Goal: Transaction & Acquisition: Book appointment/travel/reservation

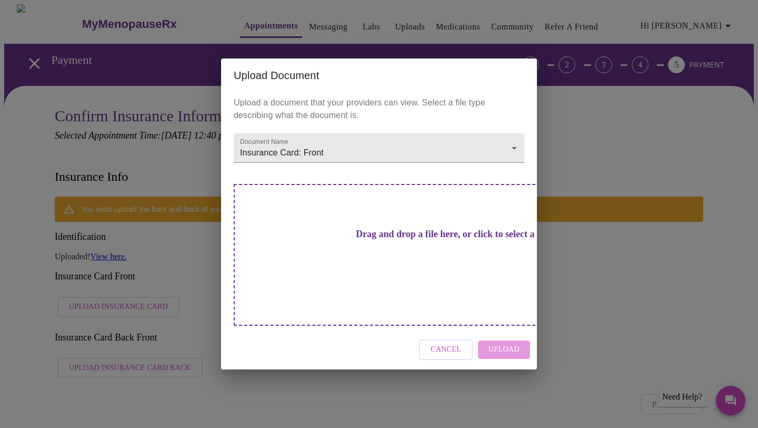
scroll to position [84, 0]
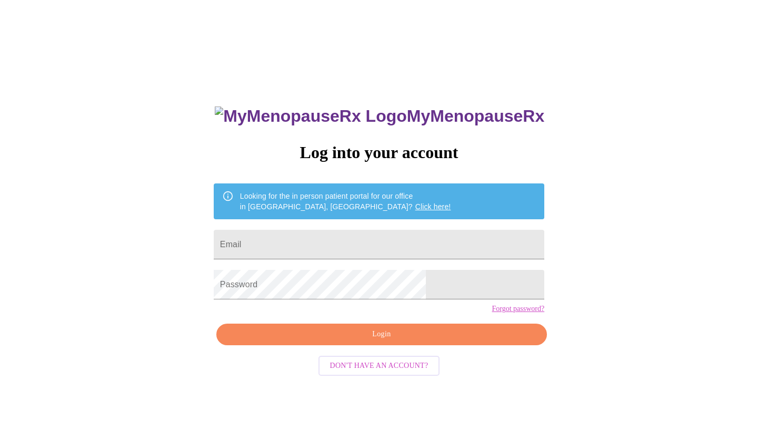
scroll to position [11, 0]
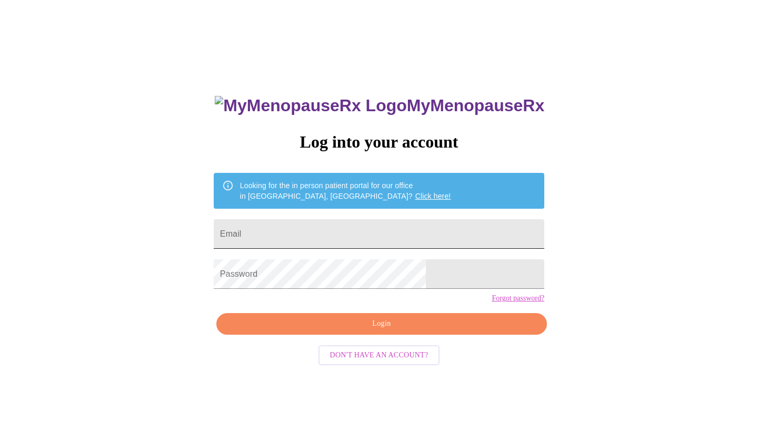
drag, startPoint x: 316, startPoint y: 225, endPoint x: 313, endPoint y: 217, distance: 9.2
click at [313, 225] on input "Email" at bounding box center [379, 233] width 331 height 29
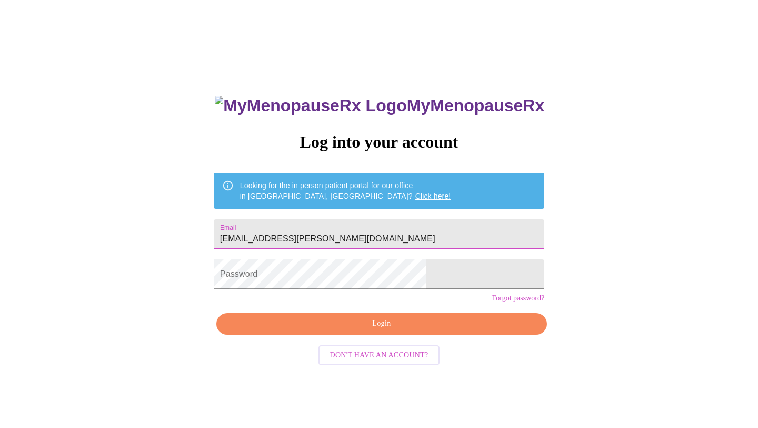
type input "[EMAIL_ADDRESS][PERSON_NAME][DOMAIN_NAME]"
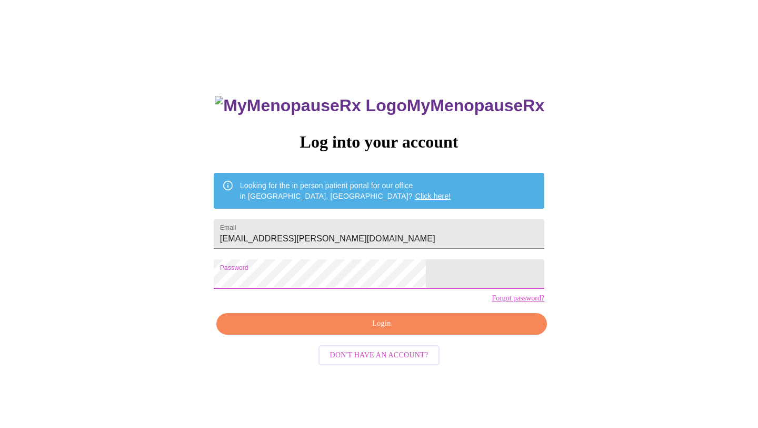
click at [336, 330] on span "Login" at bounding box center [382, 323] width 306 height 13
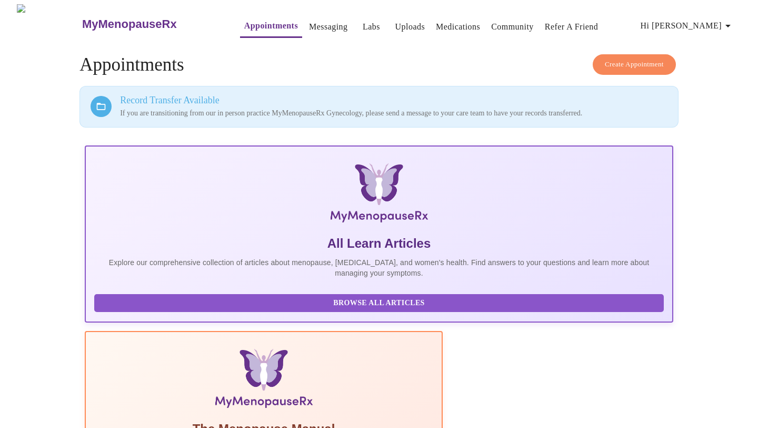
scroll to position [14, 0]
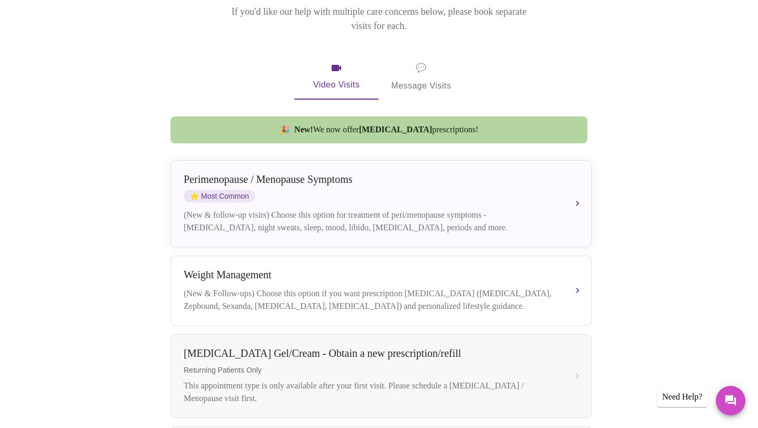
scroll to position [167, 0]
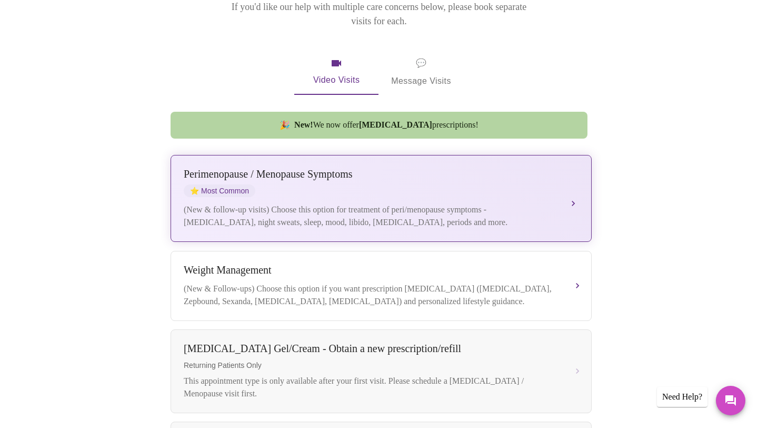
click at [386, 177] on div "[MEDICAL_DATA] / Menopause Symptoms ⭐ Most Common" at bounding box center [371, 182] width 374 height 29
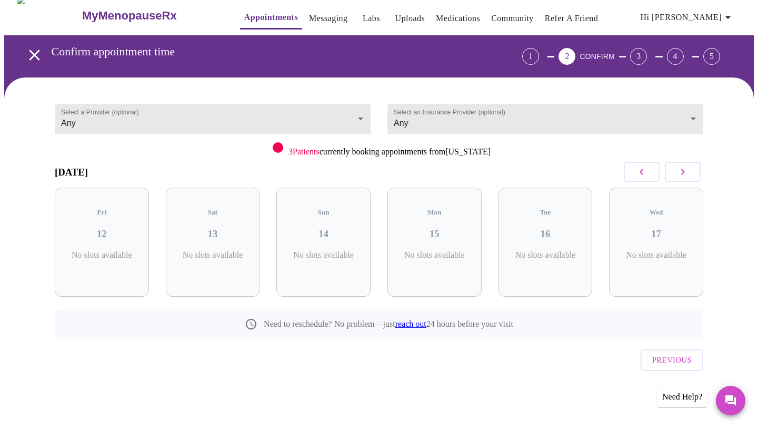
scroll to position [0, 0]
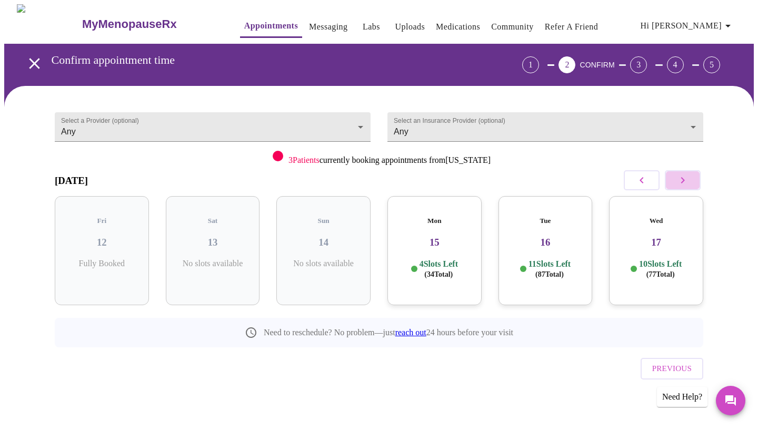
click at [680, 185] on icon "button" at bounding box center [683, 180] width 13 height 13
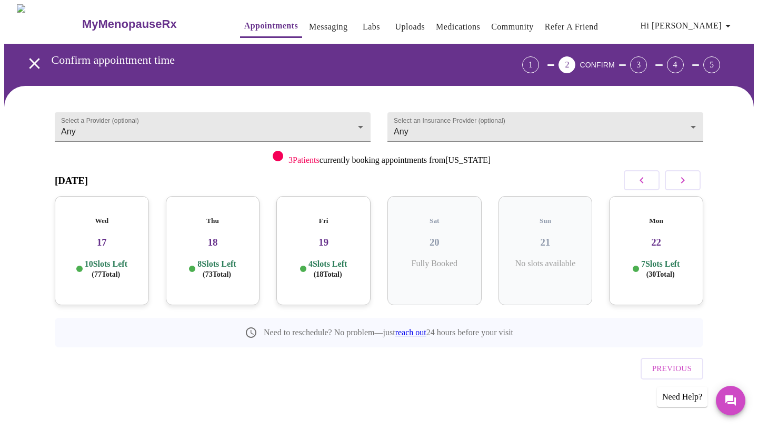
click at [335, 236] on h3 "19" at bounding box center [323, 242] width 77 height 12
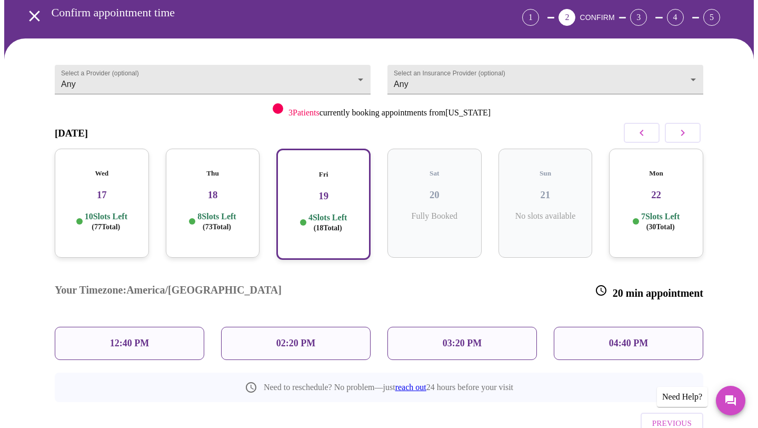
scroll to position [71, 0]
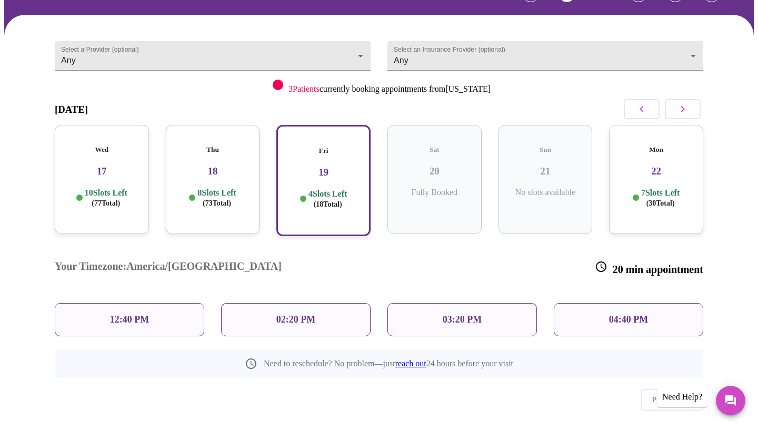
click at [168, 303] on div "12:40 PM" at bounding box center [130, 319] width 150 height 33
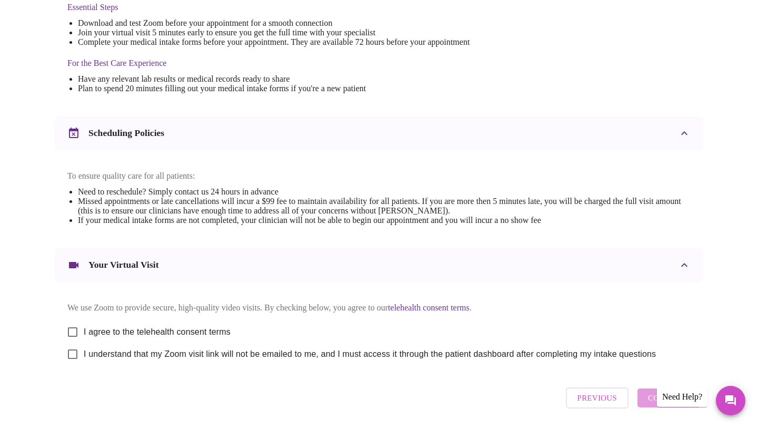
scroll to position [335, 0]
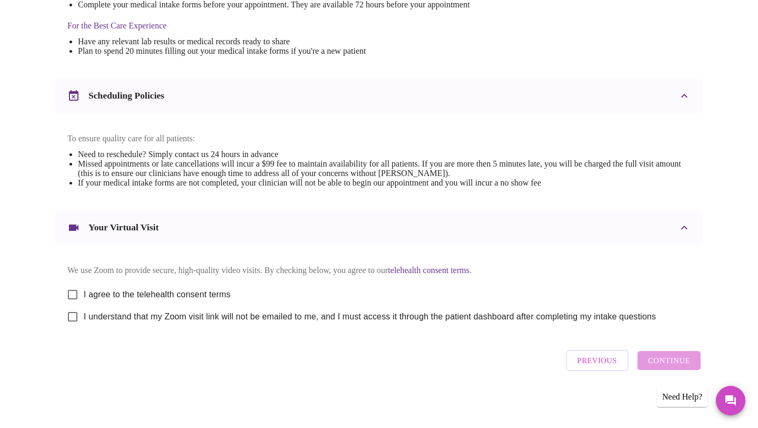
click at [74, 289] on input "I agree to the telehealth consent terms" at bounding box center [73, 294] width 22 height 22
checkbox input "true"
click at [76, 317] on input "I understand that my Zoom visit link will not be emailed to me, and I must acce…" at bounding box center [73, 316] width 22 height 22
checkbox input "true"
click at [669, 363] on span "Continue" at bounding box center [669, 360] width 42 height 14
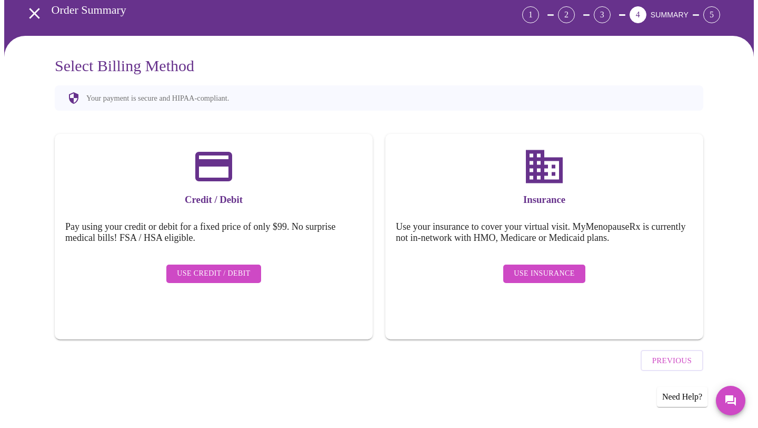
scroll to position [21, 0]
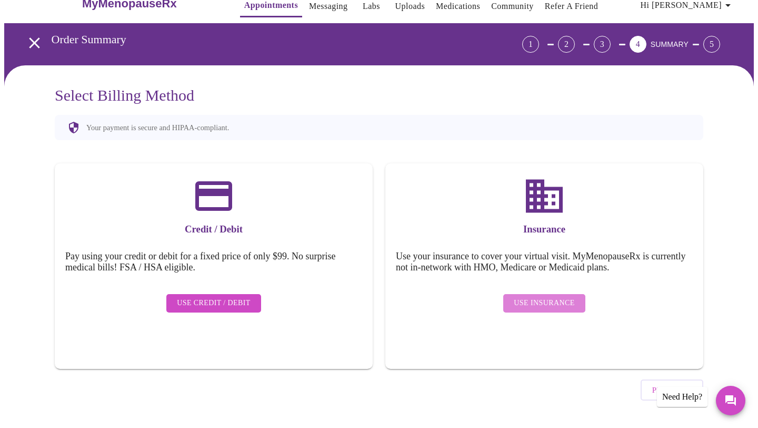
click at [552, 296] on span "Use Insurance" at bounding box center [544, 302] width 61 height 13
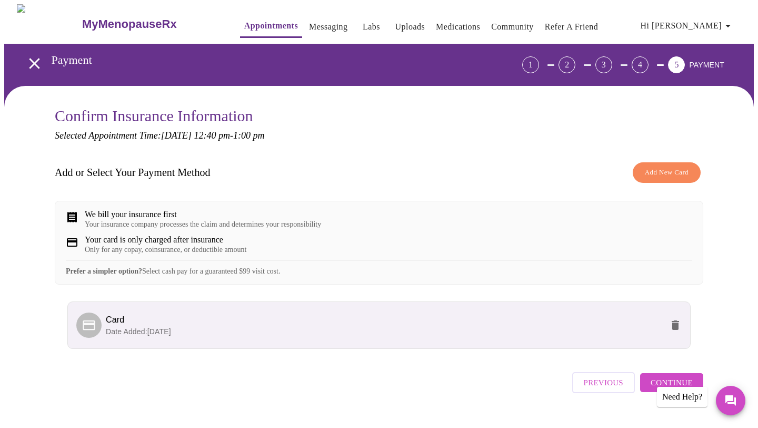
scroll to position [29, 0]
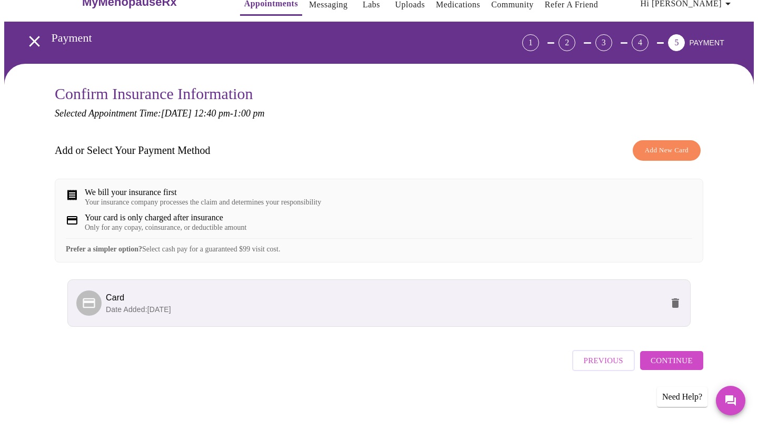
click at [663, 363] on span "Continue" at bounding box center [672, 360] width 42 height 14
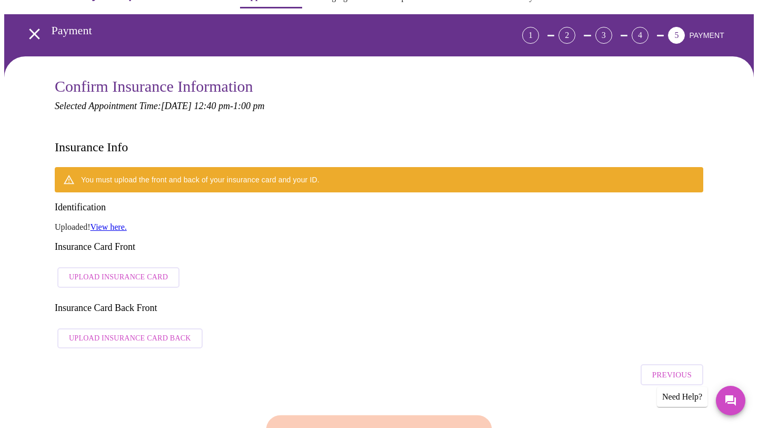
click at [138, 271] on span "Upload Insurance Card" at bounding box center [118, 277] width 99 height 13
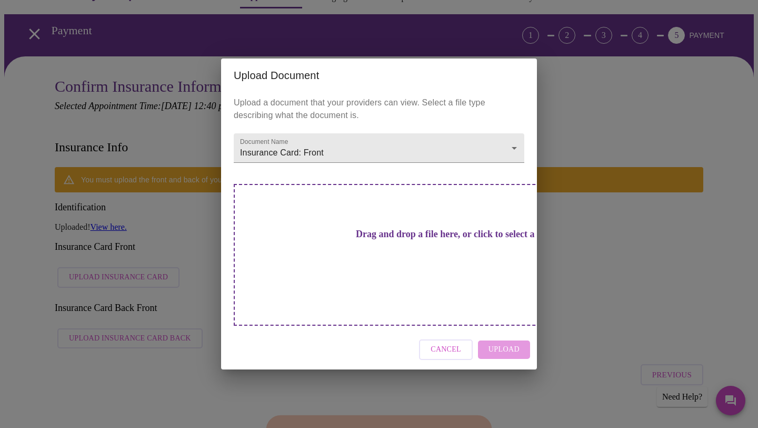
click at [362, 240] on h3 "Drag and drop a file here, or click to select a file" at bounding box center [453, 234] width 291 height 11
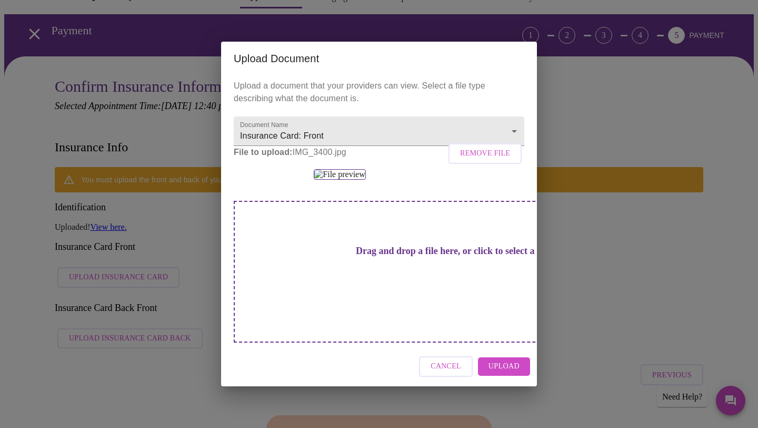
scroll to position [72, 0]
click at [383, 256] on h3 "Drag and drop a file here, or click to select a file" at bounding box center [453, 250] width 291 height 11
click at [512, 373] on span "Upload" at bounding box center [504, 366] width 31 height 13
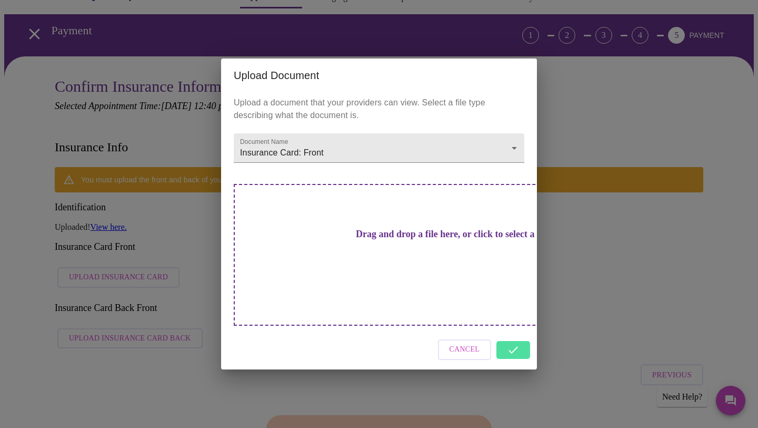
scroll to position [0, 0]
click at [416, 262] on div "Drag and drop a file here, or click to select a file" at bounding box center [453, 255] width 438 height 142
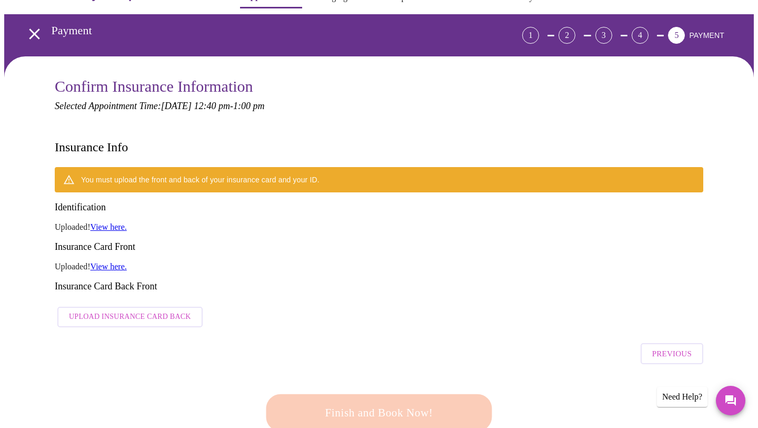
click at [127, 262] on link "View here." at bounding box center [109, 266] width 36 height 9
click at [124, 262] on link "View here." at bounding box center [109, 266] width 36 height 9
click at [158, 310] on span "Upload Insurance Card Back" at bounding box center [130, 316] width 122 height 13
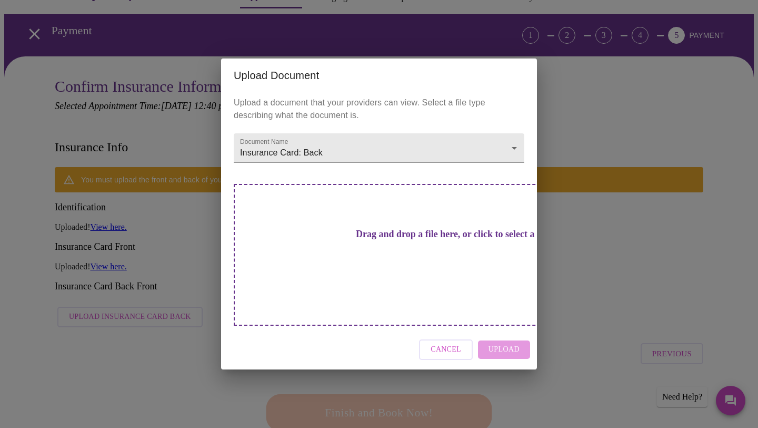
click at [380, 240] on h3 "Drag and drop a file here, or click to select a file" at bounding box center [453, 234] width 291 height 11
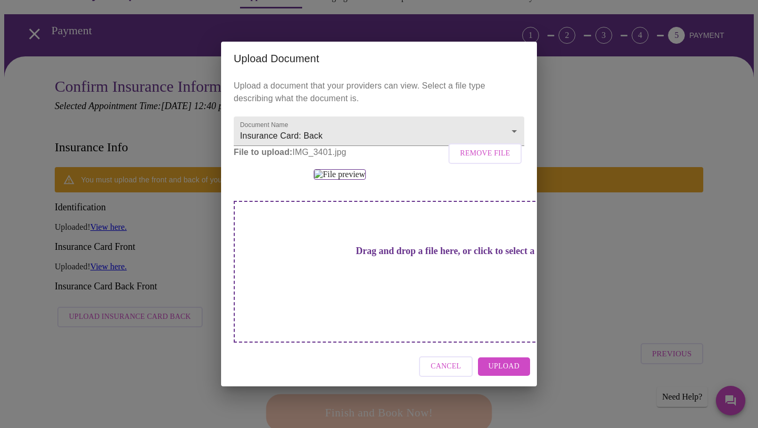
click at [508, 373] on span "Upload" at bounding box center [504, 366] width 31 height 13
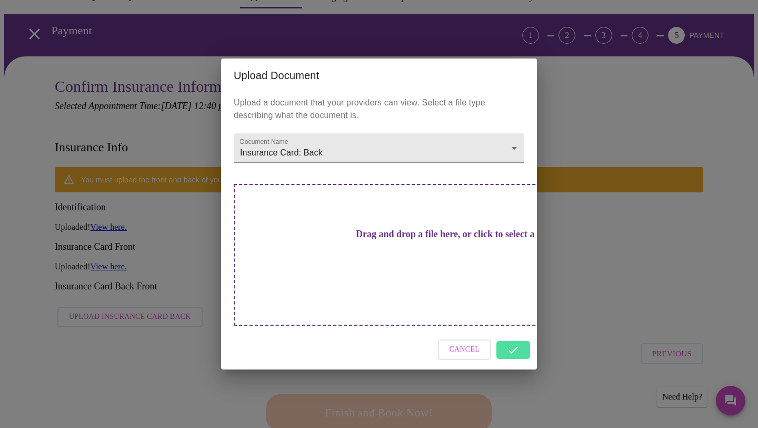
click at [520, 331] on div "Cancel" at bounding box center [379, 349] width 316 height 39
click at [592, 236] on div "Upload Document Upload a document that your providers can view. Select a file t…" at bounding box center [379, 214] width 758 height 428
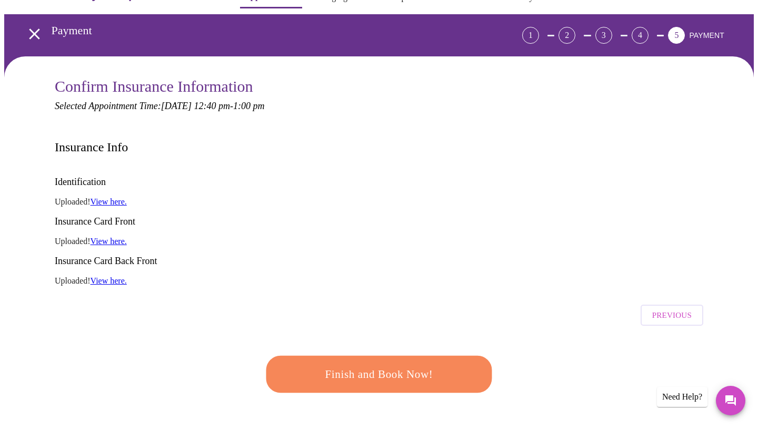
click at [124, 236] on link "View here." at bounding box center [109, 240] width 36 height 9
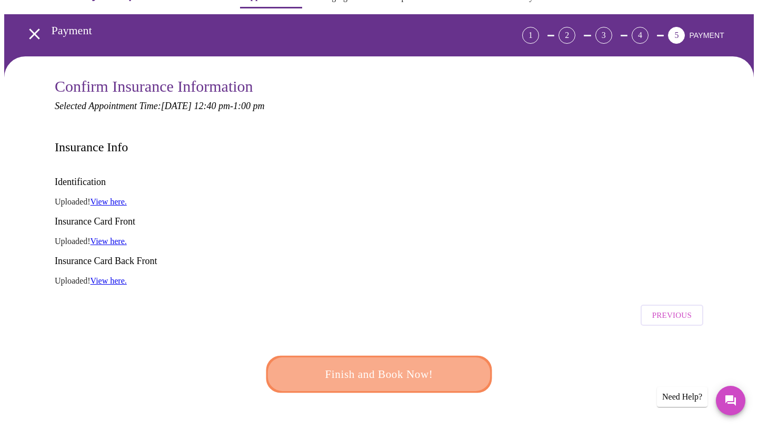
click at [404, 364] on span "Finish and Book Now!" at bounding box center [379, 373] width 195 height 19
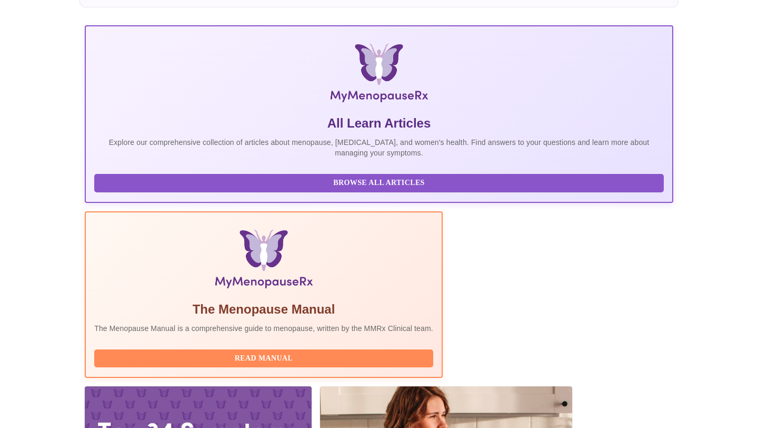
scroll to position [195, 0]
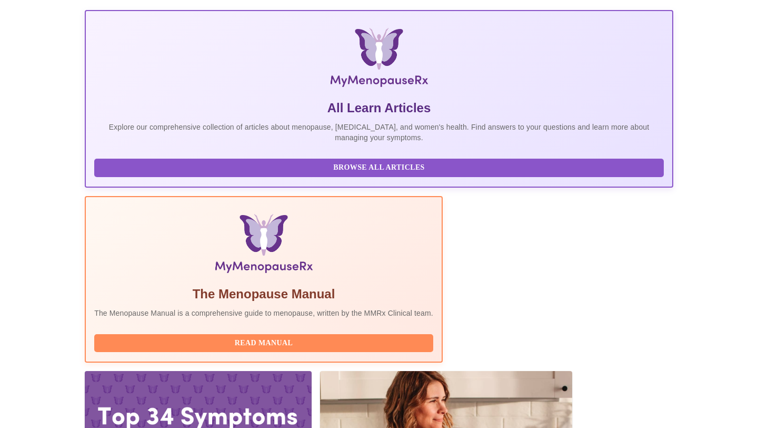
click at [311, 336] on span "Read Manual" at bounding box center [264, 342] width 318 height 13
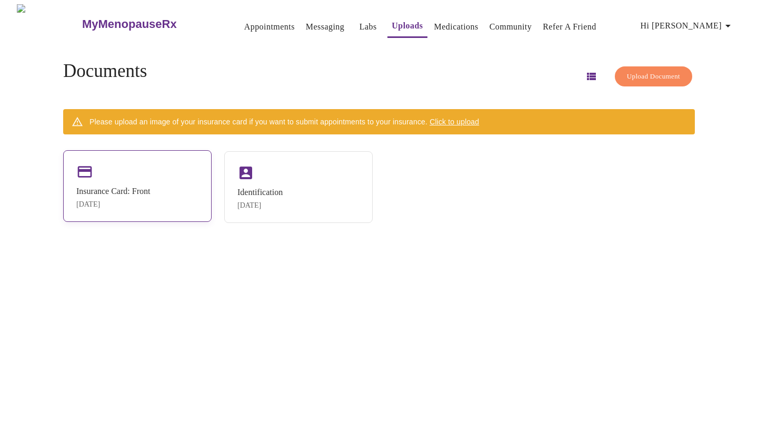
click at [150, 187] on div "Insurance Card: Front" at bounding box center [113, 190] width 74 height 9
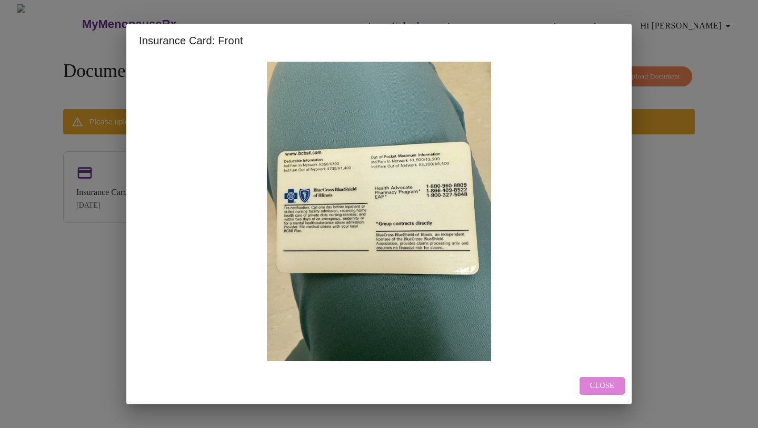
click at [594, 379] on span "Close" at bounding box center [602, 385] width 24 height 13
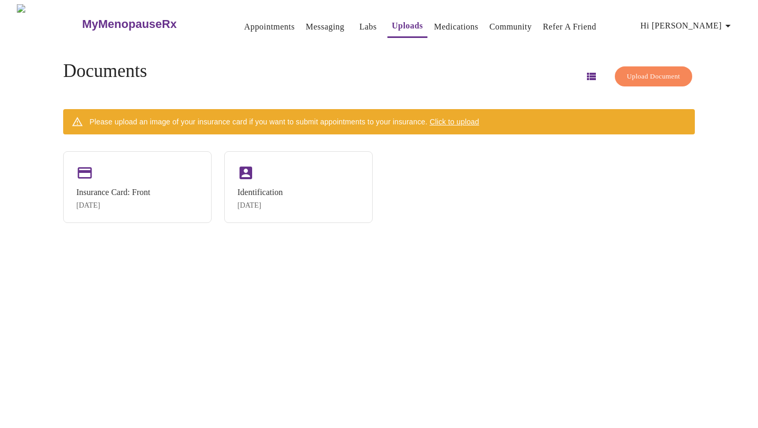
click at [69, 177] on div "Documents Upload Document Please upload an image of your insurance card if you …" at bounding box center [379, 142] width 657 height 196
click at [131, 178] on div "Insurance Card: Front Sep 12, 2025" at bounding box center [137, 186] width 148 height 72
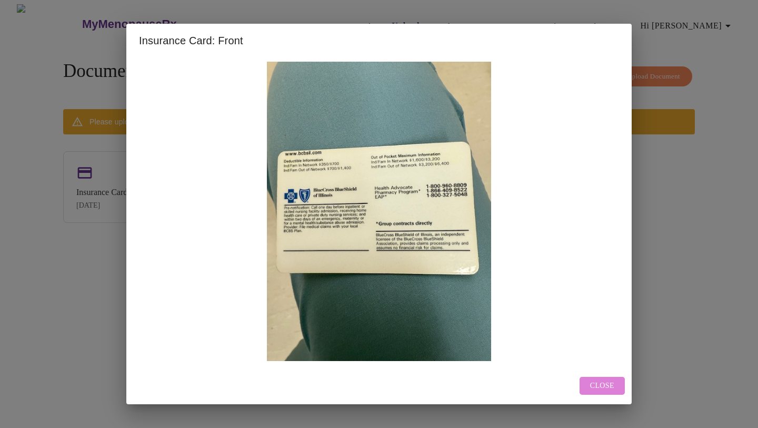
click at [585, 387] on button "Close" at bounding box center [602, 385] width 45 height 18
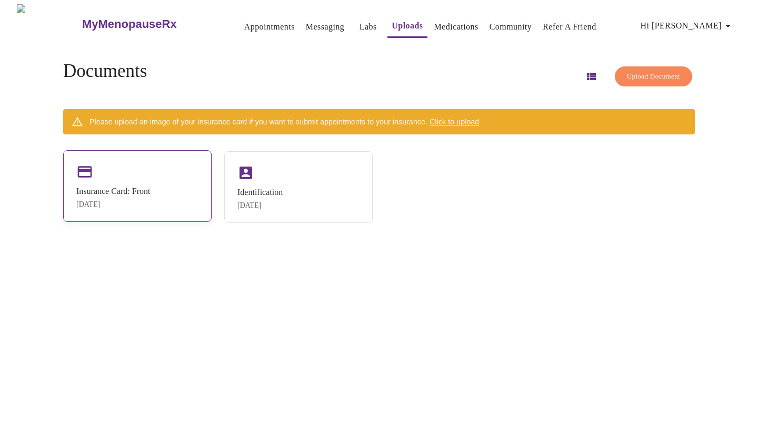
click at [104, 186] on div "Insurance Card: Front" at bounding box center [113, 190] width 74 height 9
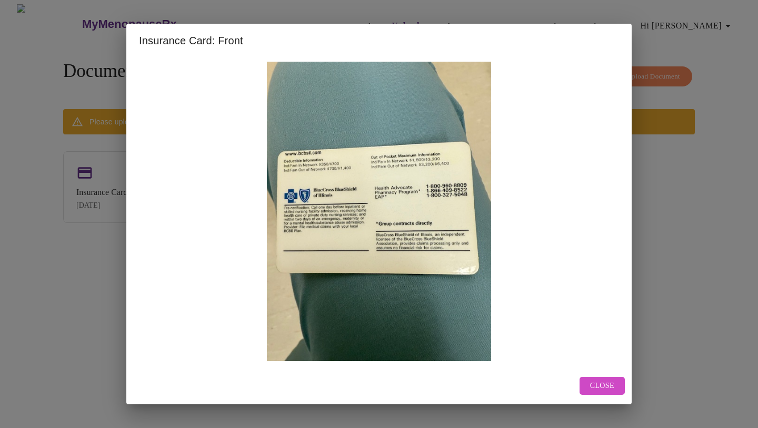
click at [578, 376] on div "Close" at bounding box center [378, 385] width 505 height 37
click at [607, 385] on span "Close" at bounding box center [602, 385] width 24 height 13
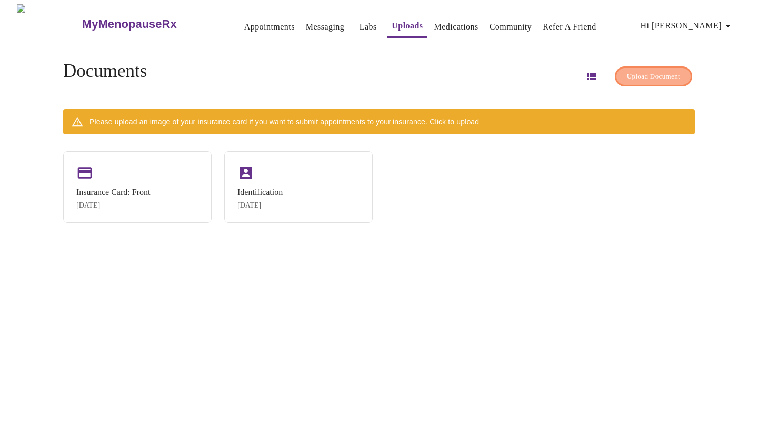
click at [615, 76] on button "Upload Document" at bounding box center [653, 76] width 77 height 21
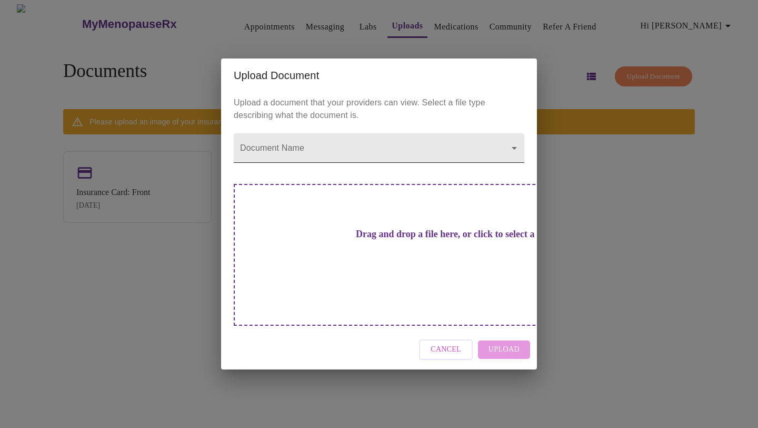
click at [336, 172] on body "MyMenopauseRx Appointments Messaging Labs Uploads Medications Community Refer a…" at bounding box center [379, 218] width 750 height 428
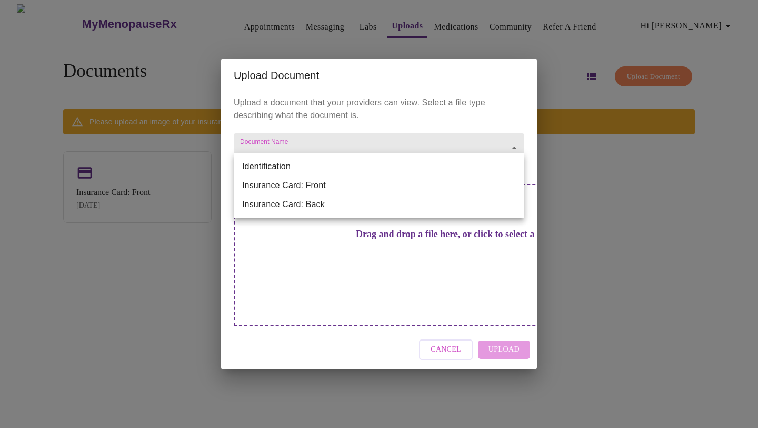
click at [330, 188] on li "Insurance Card: Front" at bounding box center [379, 185] width 291 height 19
type input "Insurance Card: Front"
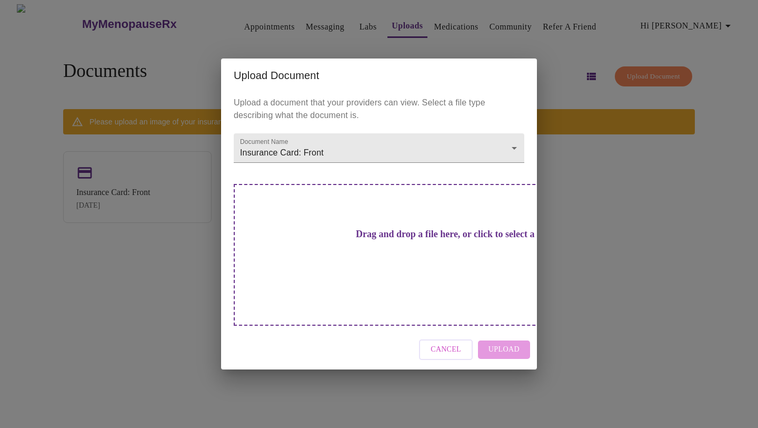
click at [361, 240] on h3 "Drag and drop a file here, or click to select a file" at bounding box center [453, 234] width 291 height 11
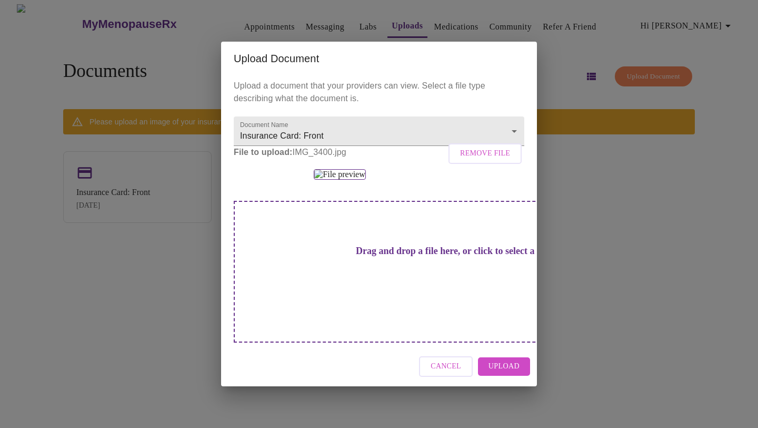
click at [514, 373] on span "Upload" at bounding box center [504, 366] width 31 height 13
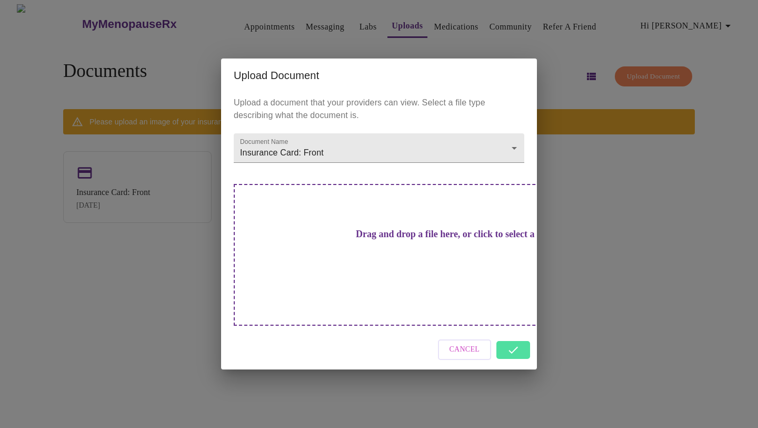
click at [519, 333] on div "Cancel" at bounding box center [379, 349] width 316 height 39
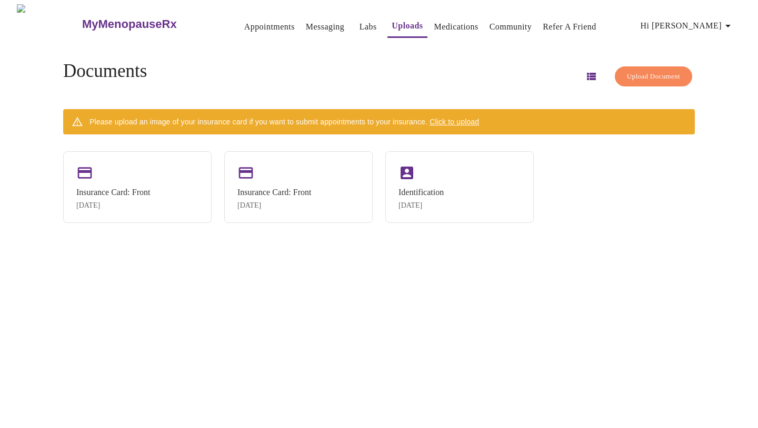
click at [616, 81] on button "Upload Document" at bounding box center [653, 76] width 77 height 21
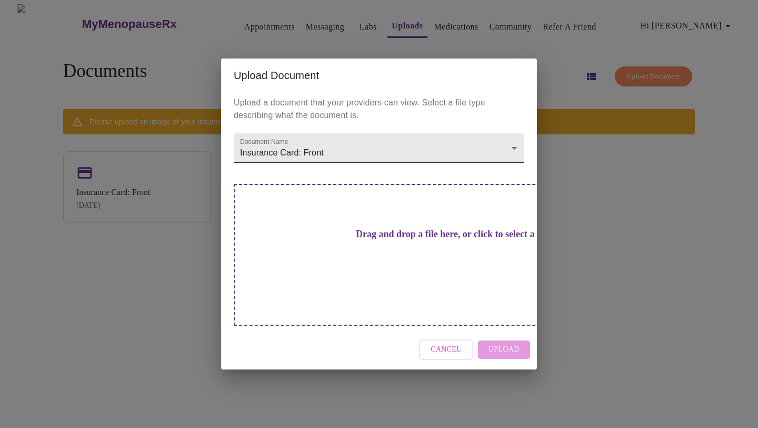
click at [405, 167] on body "MyMenopauseRx Appointments Messaging Labs Uploads Medications Community Refer a…" at bounding box center [379, 218] width 750 height 428
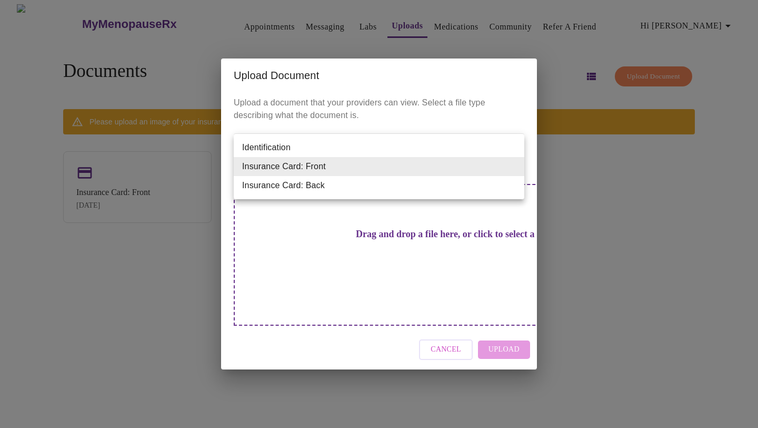
click at [382, 188] on li "Insurance Card: Back" at bounding box center [379, 185] width 291 height 19
type input "Insurance Card: Back"
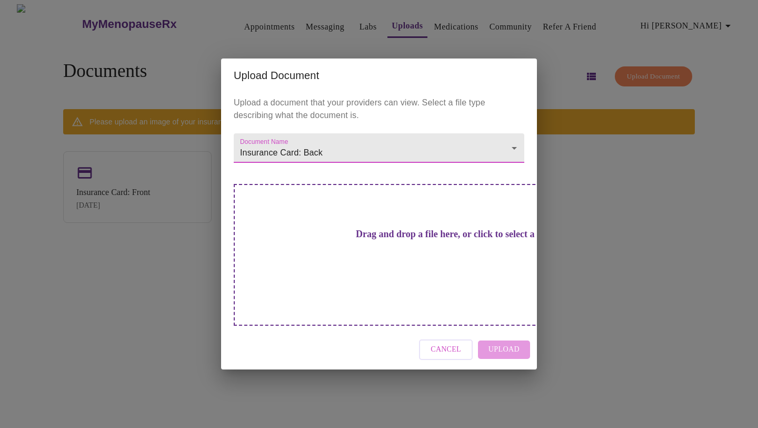
click at [385, 240] on h3 "Drag and drop a file here, or click to select a file" at bounding box center [453, 234] width 291 height 11
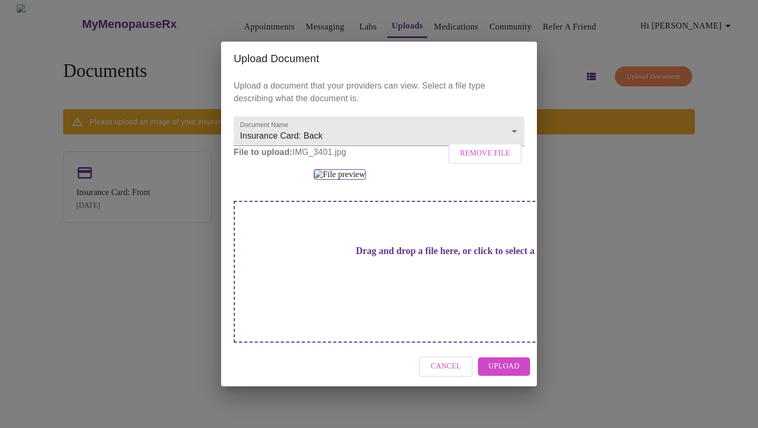
click at [507, 373] on span "Upload" at bounding box center [504, 366] width 31 height 13
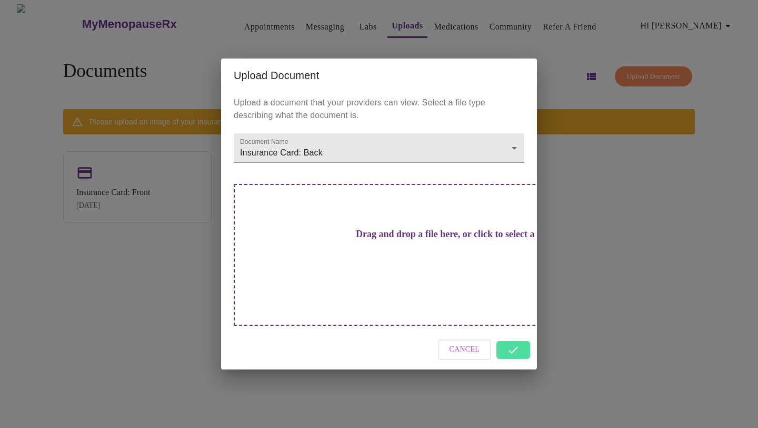
click at [592, 218] on div "Upload Document Upload a document that your providers can view. Select a file t…" at bounding box center [379, 214] width 758 height 428
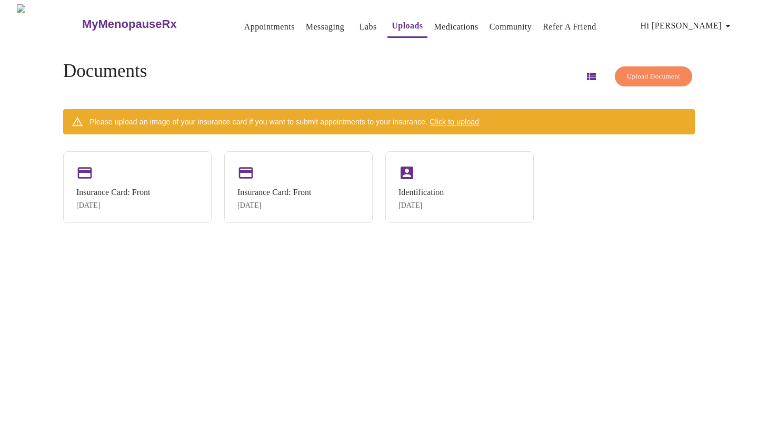
click at [629, 73] on span "Upload Document" at bounding box center [653, 77] width 53 height 12
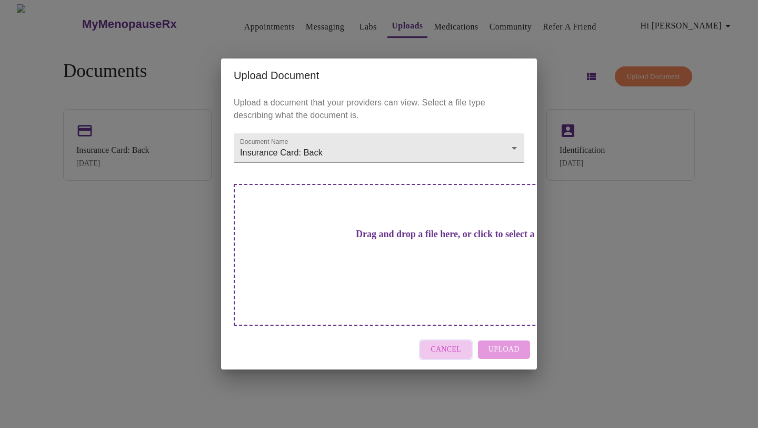
click at [459, 343] on span "Cancel" at bounding box center [446, 349] width 31 height 13
